Goal: Task Accomplishment & Management: Manage account settings

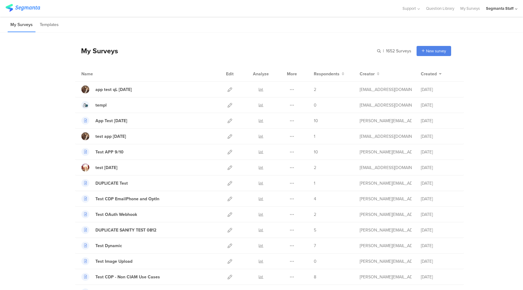
click at [277, 50] on div "My Surveys | 1652 Surveys New survey Start from scratch Choose from templates" at bounding box center [263, 51] width 376 height 24
click at [505, 6] on div "Segmanta Staff" at bounding box center [500, 9] width 28 height 6
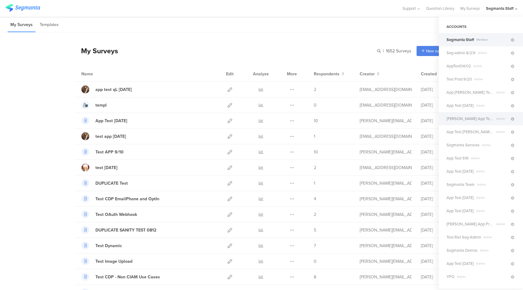
scroll to position [112, 0]
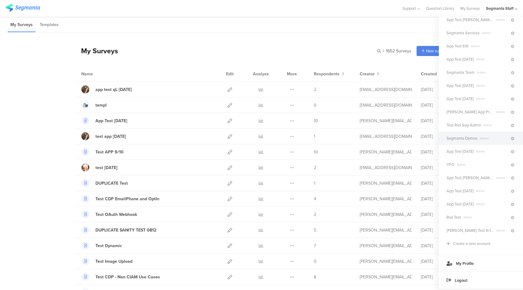
click at [466, 141] on span "Segmanta Demos" at bounding box center [461, 138] width 31 height 6
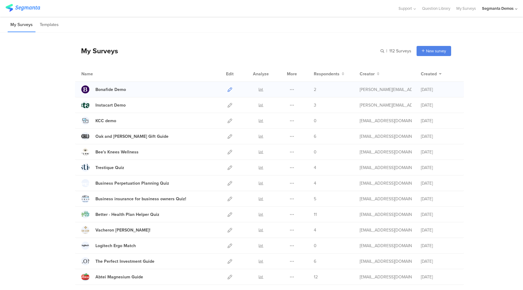
click at [228, 90] on icon at bounding box center [230, 89] width 5 height 5
click at [259, 87] on icon at bounding box center [261, 89] width 5 height 5
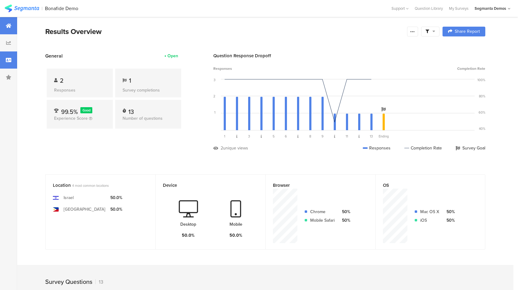
click at [3, 63] on div at bounding box center [8, 59] width 17 height 17
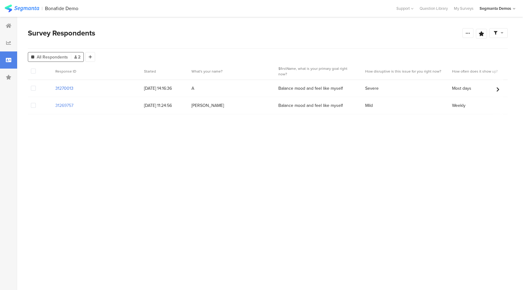
click at [66, 90] on section "31270013" at bounding box center [64, 88] width 18 height 6
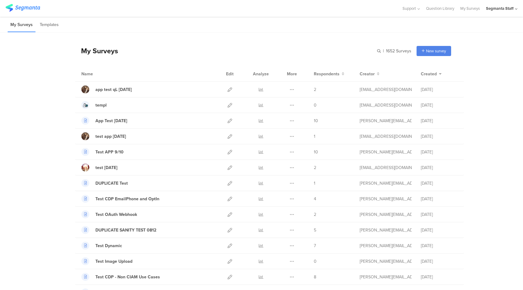
click at [494, 10] on div "Segmanta Staff" at bounding box center [500, 9] width 28 height 6
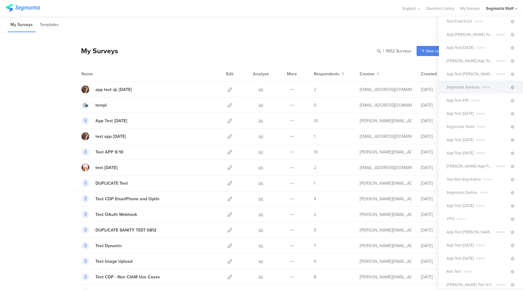
scroll to position [66, 0]
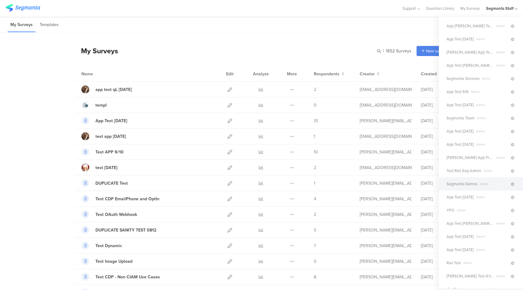
click at [473, 183] on span "Segmanta Demos" at bounding box center [461, 184] width 31 height 6
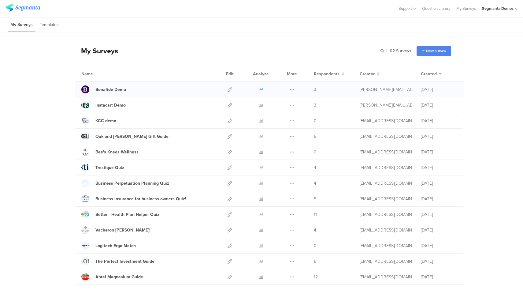
click at [259, 89] on icon at bounding box center [261, 89] width 5 height 5
click at [228, 89] on icon at bounding box center [230, 89] width 5 height 5
click at [228, 105] on icon at bounding box center [230, 105] width 5 height 5
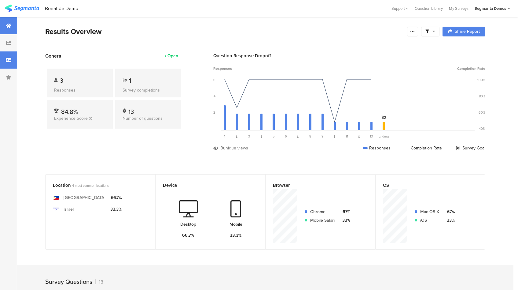
click at [9, 61] on icon at bounding box center [9, 59] width 6 height 5
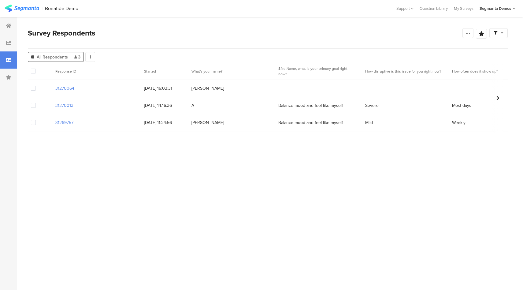
click at [33, 89] on span at bounding box center [33, 88] width 5 height 5
click at [36, 86] on input "checkbox" at bounding box center [36, 86] width 0 height 0
click at [102, 73] on span "Delete" at bounding box center [104, 71] width 13 height 5
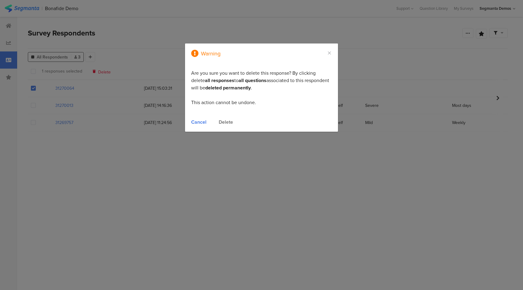
click at [231, 123] on div "Delete" at bounding box center [226, 121] width 14 height 7
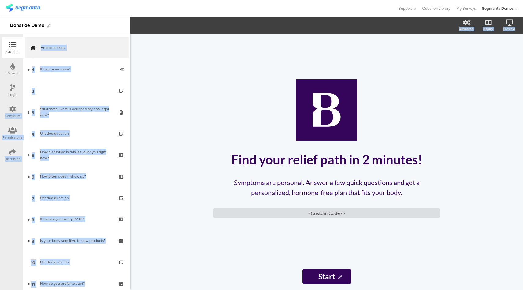
drag, startPoint x: 13, startPoint y: 112, endPoint x: 213, endPoint y: 63, distance: 206.5
click at [181, 76] on div "Outline Design Logic Configure Permissions Distribute New question Import quest…" at bounding box center [261, 153] width 523 height 273
click at [11, 110] on icon at bounding box center [12, 109] width 7 height 7
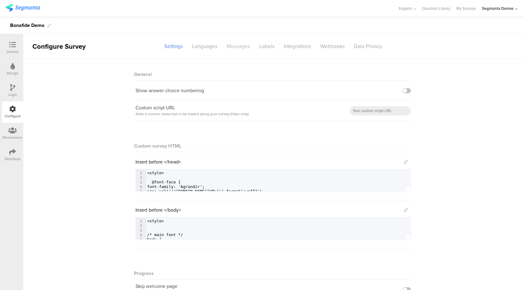
click at [232, 44] on div "Messages" at bounding box center [238, 46] width 33 height 11
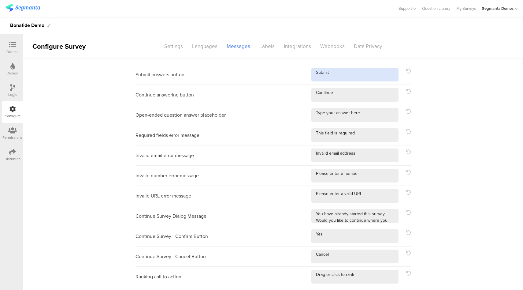
click at [346, 74] on textarea at bounding box center [354, 75] width 87 height 14
paste textarea "→"
type textarea "Submit →"
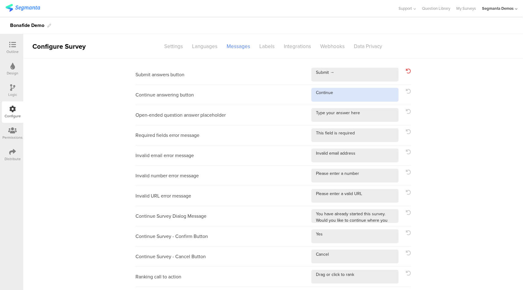
click at [344, 93] on textarea at bounding box center [354, 95] width 87 height 14
paste textarea "→"
type textarea "Continue →"
click at [10, 45] on icon at bounding box center [12, 44] width 7 height 7
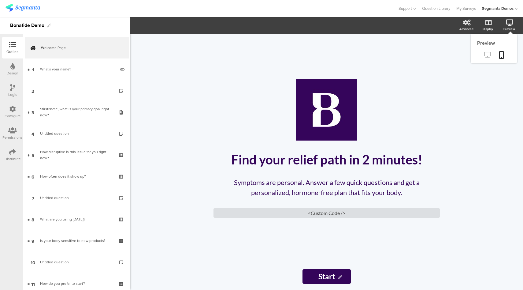
click at [489, 55] on icon at bounding box center [487, 55] width 6 height 6
click at [16, 110] on icon at bounding box center [12, 109] width 7 height 7
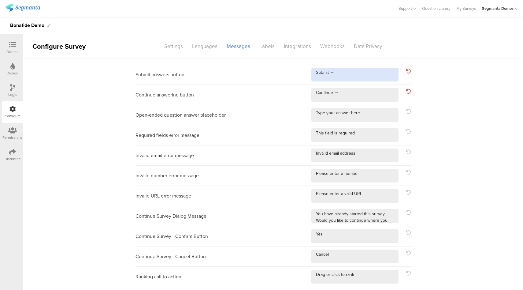
click at [356, 74] on textarea at bounding box center [354, 75] width 87 height 14
paste textarea "➔"
type textarea "Submit ➔"
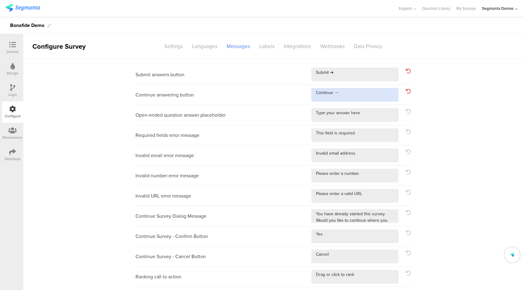
click at [351, 93] on textarea at bounding box center [354, 95] width 87 height 14
paste textarea "➔"
click at [406, 91] on icon at bounding box center [408, 91] width 5 height 5
type textarea "Continue"
click at [406, 72] on icon at bounding box center [408, 71] width 5 height 5
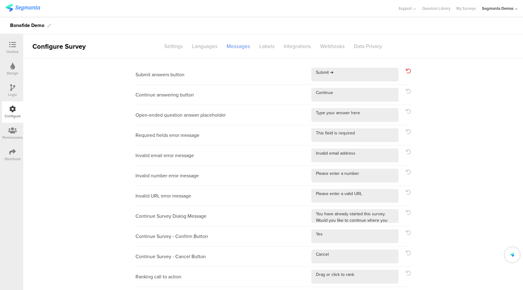
type textarea "Submit"
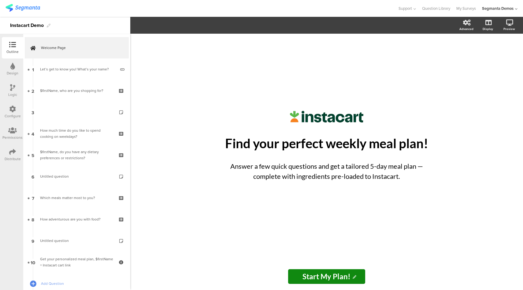
click at [9, 87] on div "Logic" at bounding box center [12, 90] width 21 height 21
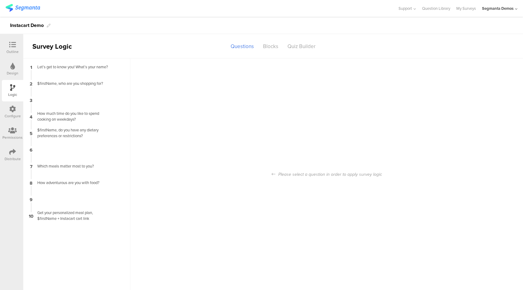
click at [15, 109] on icon at bounding box center [12, 109] width 7 height 7
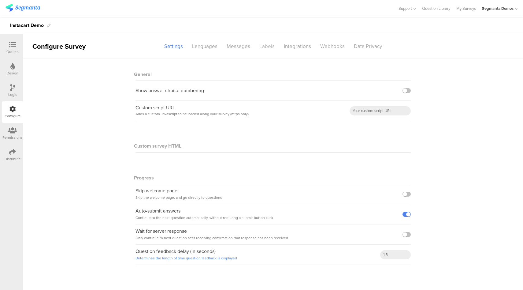
click at [268, 49] on div "Labels" at bounding box center [267, 46] width 24 height 11
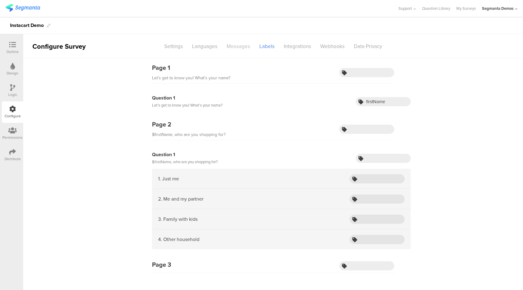
click at [234, 46] on div "Messages" at bounding box center [238, 46] width 33 height 11
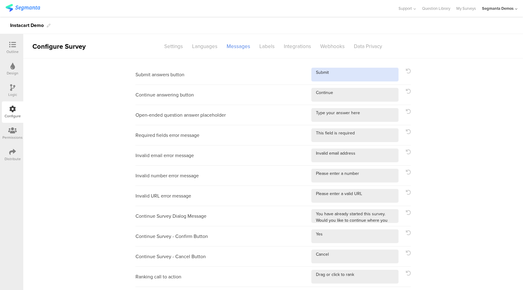
click at [347, 69] on textarea at bounding box center [354, 75] width 87 height 14
paste textarea "[URL][DOMAIN_NAME]"
paste textarea "→"
click at [406, 72] on icon at bounding box center [408, 71] width 5 height 5
type textarea "Submit"
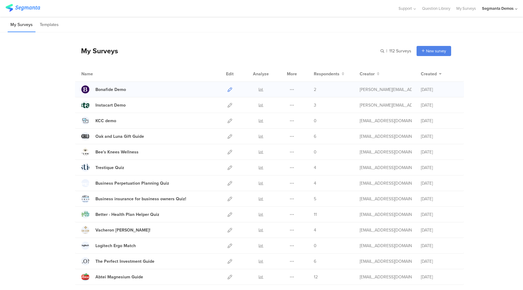
click at [228, 89] on icon at bounding box center [230, 89] width 5 height 5
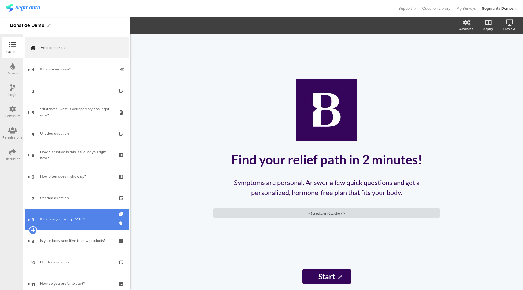
scroll to position [104, 0]
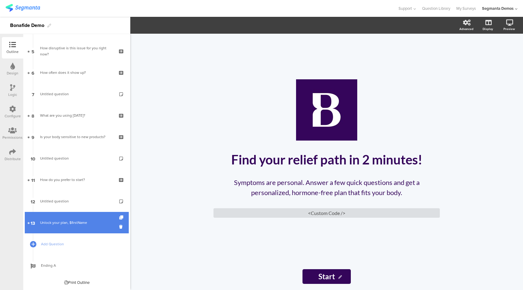
click at [94, 226] on link "13 Unlock your plan, $firstName" at bounding box center [77, 222] width 104 height 21
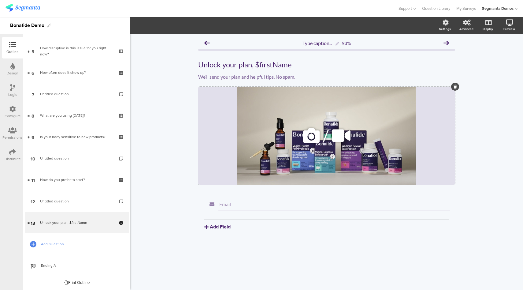
click at [313, 138] on icon at bounding box center [311, 135] width 21 height 21
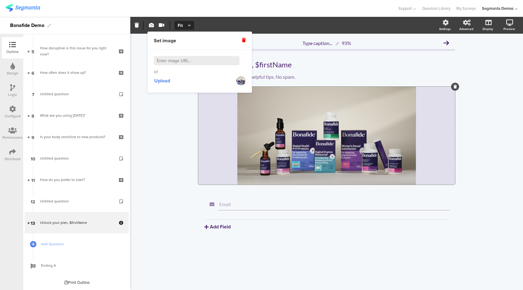
click at [182, 61] on input at bounding box center [197, 60] width 86 height 9
paste input "[URL][DOMAIN_NAME]"
type input "[URL][DOMAIN_NAME]"
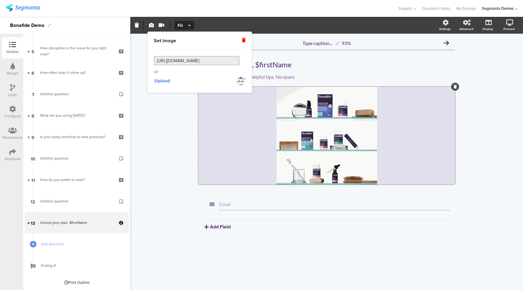
click at [494, 102] on div "Type caption... 93% Unlock your plan, $firstName Unlock your plan, $firstName W…" at bounding box center [326, 162] width 393 height 256
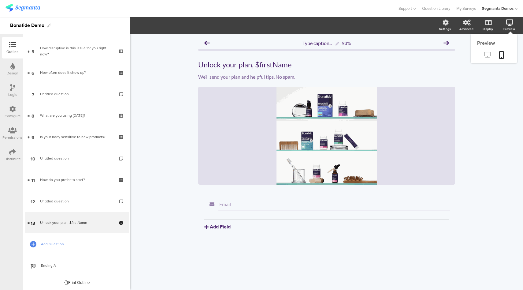
click at [482, 54] on link at bounding box center [487, 55] width 15 height 10
click at [310, 136] on icon at bounding box center [311, 135] width 21 height 21
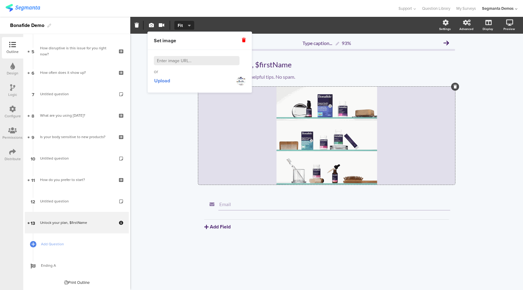
click at [199, 61] on input at bounding box center [197, 60] width 86 height 9
paste input "[URL][DOMAIN_NAME]"
type input "[URL][DOMAIN_NAME]"
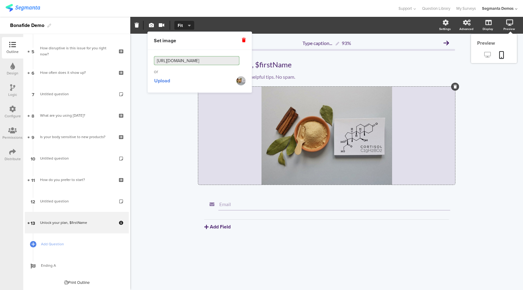
click at [485, 56] on icon at bounding box center [487, 55] width 6 height 6
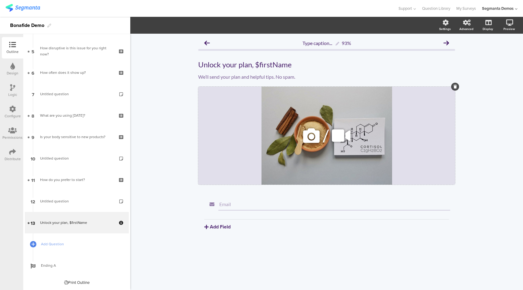
click at [313, 138] on icon at bounding box center [311, 135] width 21 height 21
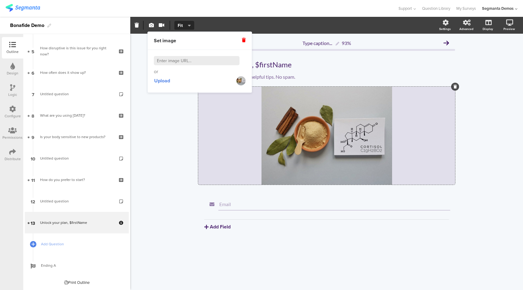
click at [209, 56] on input at bounding box center [197, 60] width 86 height 9
paste input "https://hellobonafide.com/cdn/shop/articles/BlogImages_2_a177746c-67bc-4bbf-b39…"
type input "https://hellobonafide.com/cdn/shop/articles/BlogImages_2_a177746c-67bc-4bbf-b39…"
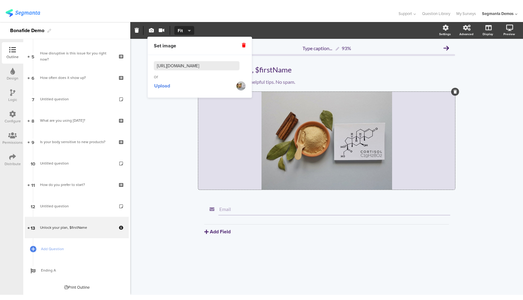
scroll to position [0, 169]
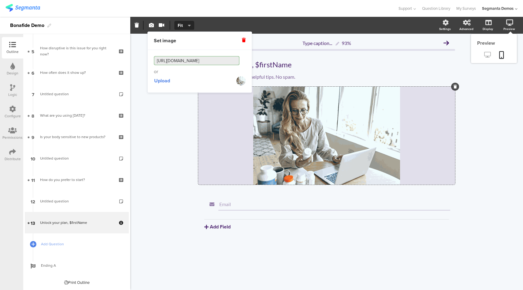
click at [490, 57] on icon at bounding box center [487, 55] width 6 height 6
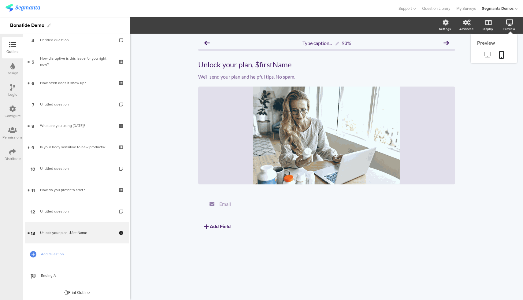
scroll to position [93, 0]
